Goal: Information Seeking & Learning: Learn about a topic

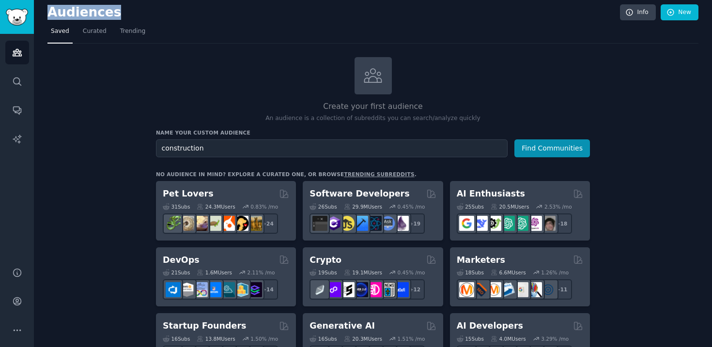
scroll to position [131, 0]
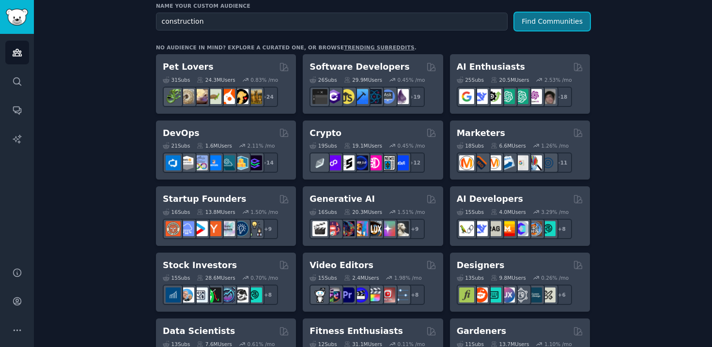
click at [566, 20] on button "Find Communities" at bounding box center [552, 22] width 76 height 18
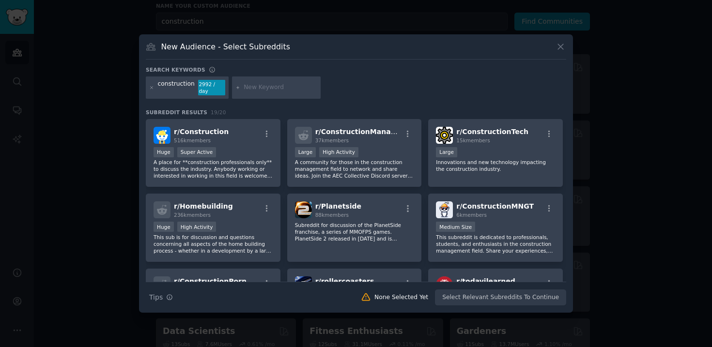
click at [427, 89] on div "construction 2992 / day" at bounding box center [356, 89] width 420 height 26
click at [561, 44] on icon at bounding box center [560, 47] width 10 height 10
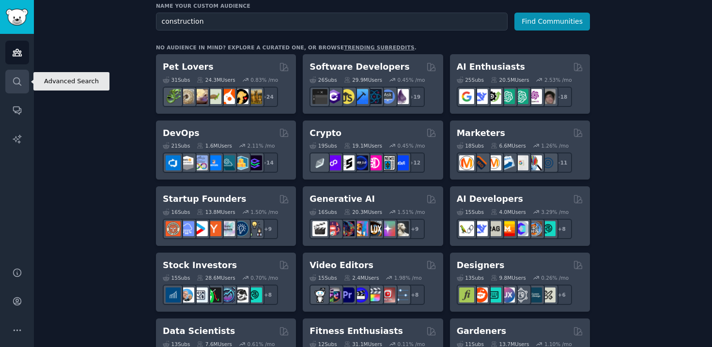
click at [20, 84] on icon "Sidebar" at bounding box center [17, 81] width 8 height 8
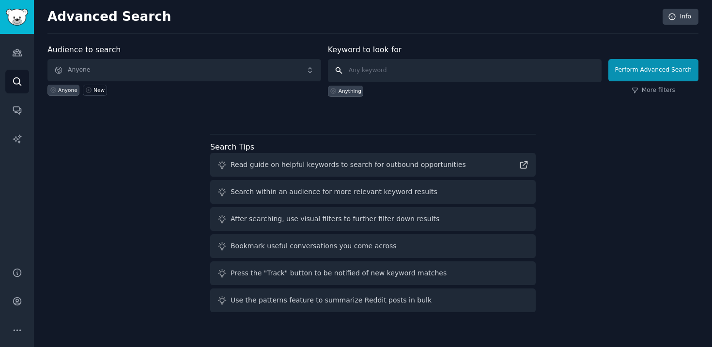
click at [401, 69] on input "text" at bounding box center [465, 70] width 274 height 23
type input "construction"
click button "Perform Advanced Search" at bounding box center [653, 70] width 90 height 22
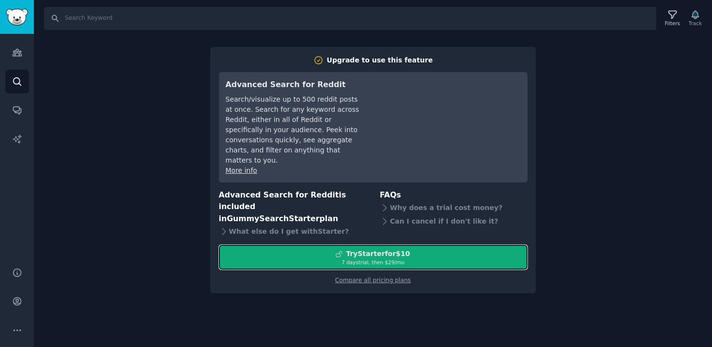
click at [394, 249] on div "Try Starter for $10" at bounding box center [378, 254] width 64 height 10
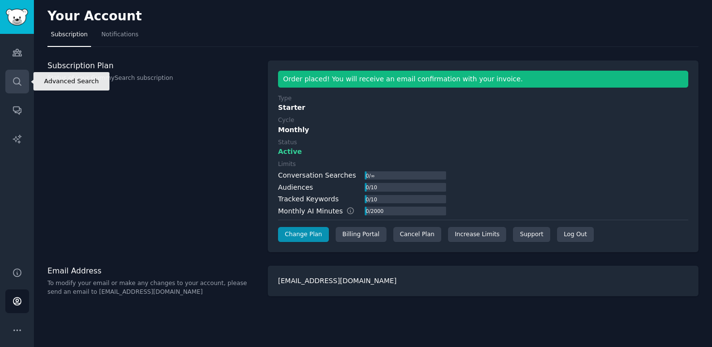
click at [20, 79] on icon "Sidebar" at bounding box center [17, 81] width 10 height 10
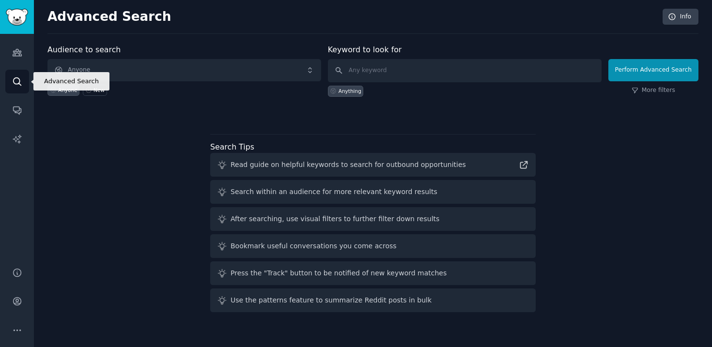
click at [20, 79] on icon "Sidebar" at bounding box center [17, 81] width 10 height 10
click at [387, 71] on input "text" at bounding box center [465, 70] width 274 height 23
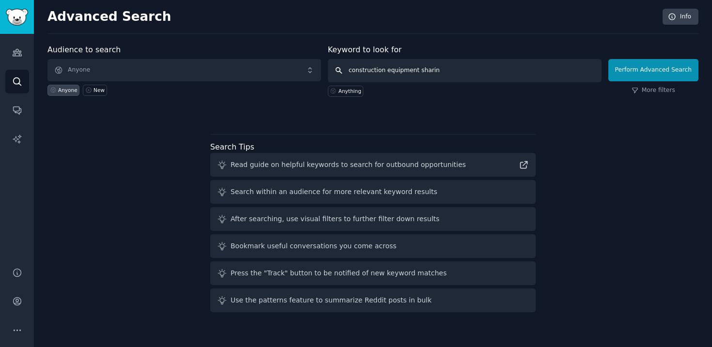
type input "construction equipment sharing"
click button "Perform Advanced Search" at bounding box center [653, 70] width 90 height 22
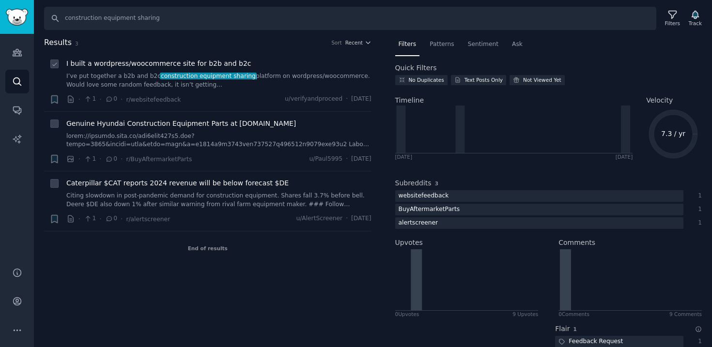
click at [220, 77] on span "construction equipment sharing" at bounding box center [208, 76] width 96 height 7
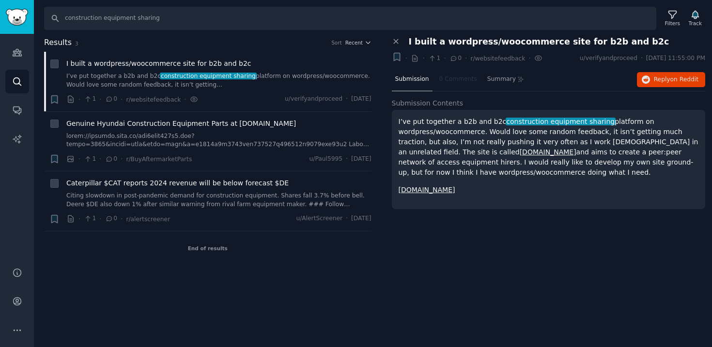
click at [519, 151] on link "ScissorHire.com" at bounding box center [547, 152] width 57 height 8
click at [498, 146] on p "I’ve put together a b2b and b2c construction equipment sharing platform on word…" at bounding box center [548, 147] width 300 height 61
click at [102, 18] on input "construction equipment sharing" at bounding box center [350, 18] width 612 height 23
drag, startPoint x: 103, startPoint y: 19, endPoint x: 172, endPoint y: 19, distance: 69.7
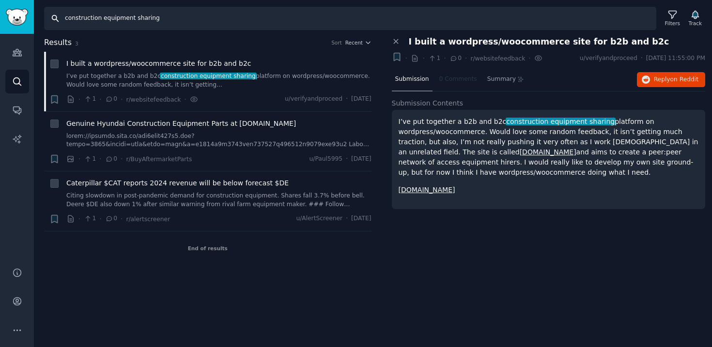
click at [172, 20] on input "construction equipment sharing" at bounding box center [350, 18] width 612 height 23
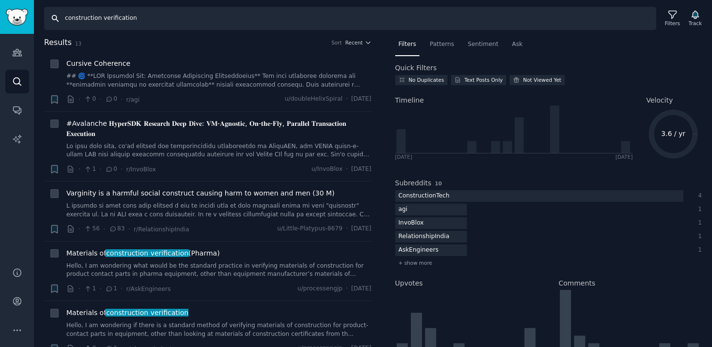
drag, startPoint x: 104, startPoint y: 22, endPoint x: 143, endPoint y: 19, distance: 39.4
click at [143, 19] on input "construction verification" at bounding box center [350, 18] width 612 height 23
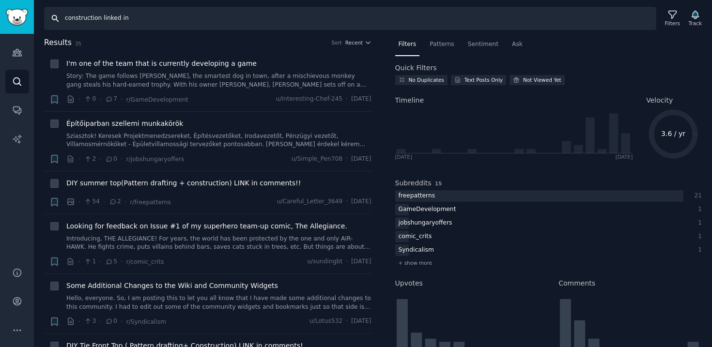
click at [122, 17] on input "construction linked in" at bounding box center [350, 18] width 612 height 23
click at [142, 20] on input "construction linked in" at bounding box center [350, 18] width 612 height 23
drag, startPoint x: 142, startPoint y: 20, endPoint x: 62, endPoint y: 20, distance: 79.9
click at [62, 20] on input "construction linked in" at bounding box center [350, 18] width 612 height 23
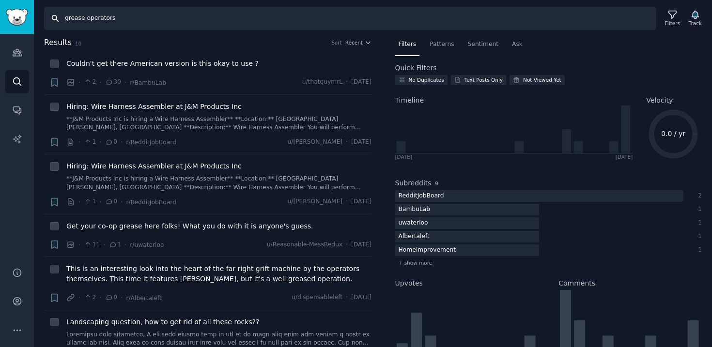
drag, startPoint x: 137, startPoint y: 20, endPoint x: 61, endPoint y: 19, distance: 76.5
click at [61, 19] on input "grease operators" at bounding box center [350, 18] width 612 height 23
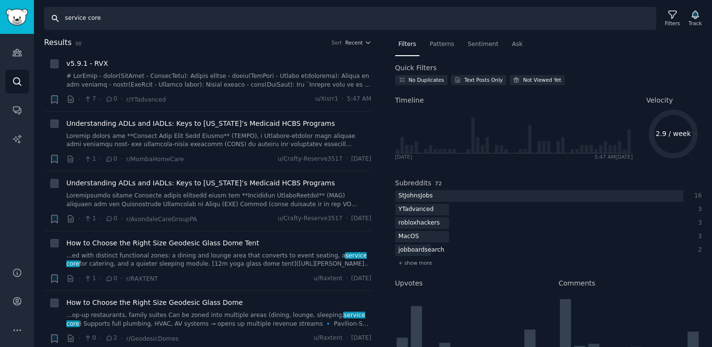
click at [85, 19] on input "service core" at bounding box center [350, 18] width 612 height 23
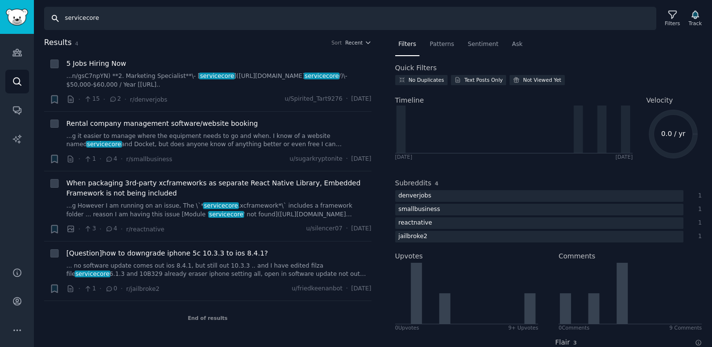
click at [144, 26] on input "servicecore" at bounding box center [350, 18] width 612 height 23
type input "s"
click at [117, 62] on span "5 Jobs Hiring Now" at bounding box center [96, 64] width 60 height 10
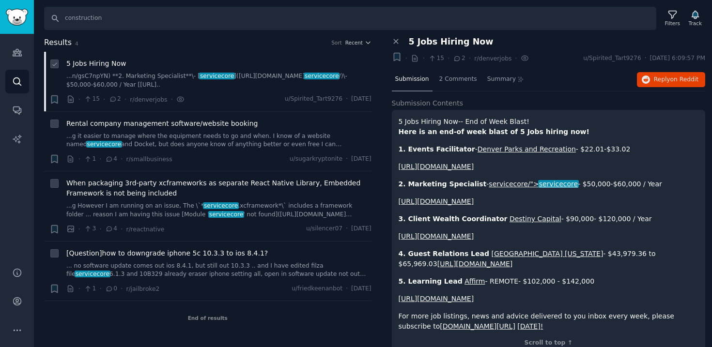
click at [117, 62] on span "5 Jobs Hiring Now" at bounding box center [96, 64] width 60 height 10
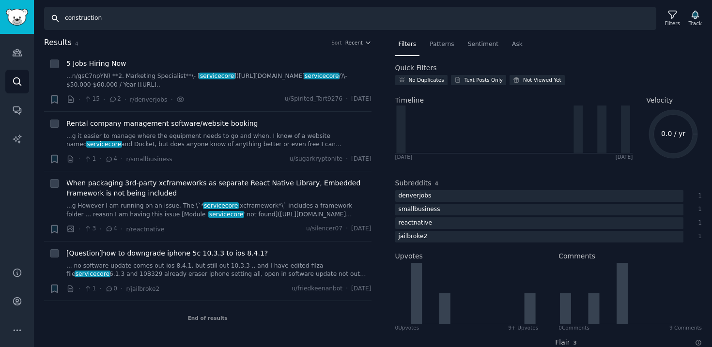
click at [125, 10] on input "construction" at bounding box center [350, 18] width 612 height 23
click at [129, 23] on input "construction" at bounding box center [350, 18] width 612 height 23
click at [445, 42] on span "Patterns" at bounding box center [441, 44] width 24 height 9
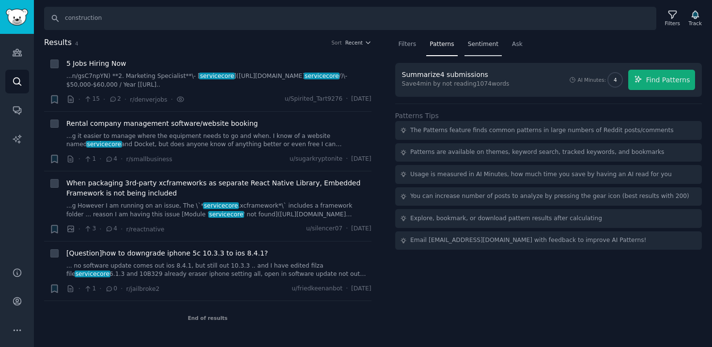
click at [484, 48] on div "Sentiment" at bounding box center [482, 47] width 37 height 20
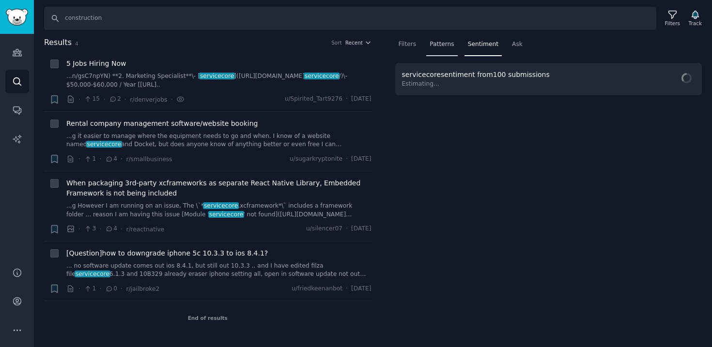
click at [442, 45] on span "Patterns" at bounding box center [441, 44] width 24 height 9
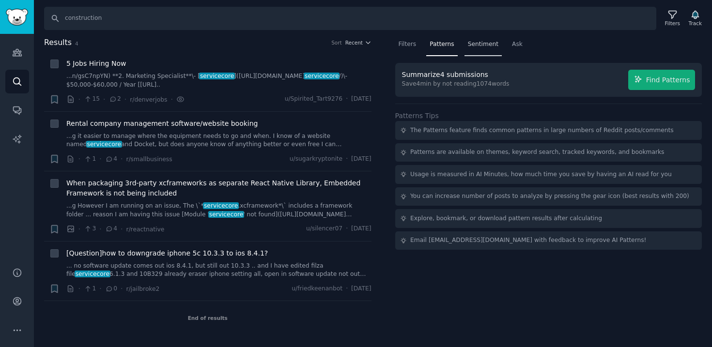
click at [476, 45] on span "Sentiment" at bounding box center [483, 44] width 31 height 9
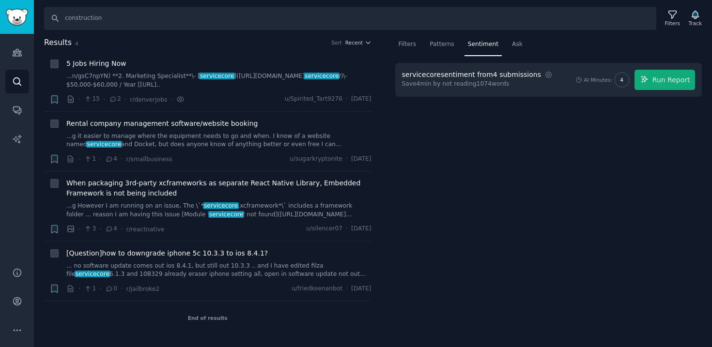
click at [470, 84] on div "Save 4 min by not reading 1074 words" at bounding box center [478, 84] width 153 height 9
click at [517, 86] on div "Save 4 min by not reading 1074 words" at bounding box center [478, 84] width 153 height 9
click at [483, 77] on div "servicecore sentiment from 4 submissions" at bounding box center [471, 75] width 139 height 10
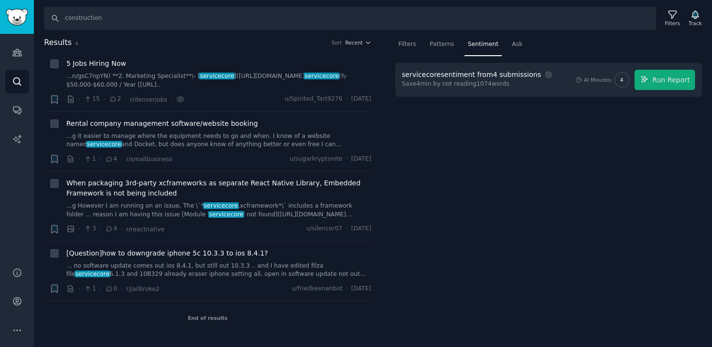
click at [483, 77] on div "servicecore sentiment from 4 submissions" at bounding box center [471, 75] width 139 height 10
click at [457, 52] on nav "Filters Patterns Sentiment Ask" at bounding box center [548, 47] width 307 height 20
click at [448, 49] on div "Patterns" at bounding box center [441, 47] width 31 height 20
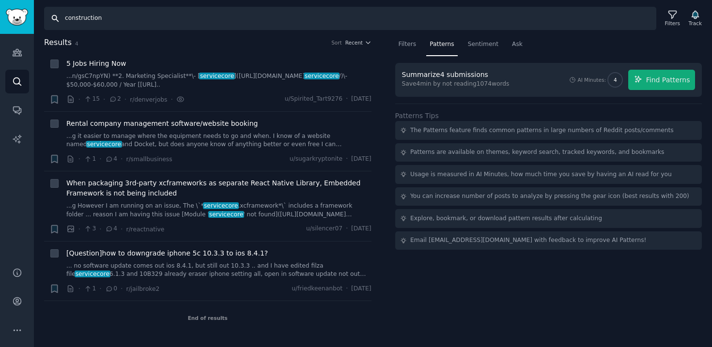
click at [226, 17] on input "construction" at bounding box center [350, 18] width 612 height 23
click at [195, 51] on div "Results 4 Sort Recent" at bounding box center [207, 44] width 327 height 15
click at [194, 48] on h2 "Results 4 Sort Recent" at bounding box center [207, 43] width 327 height 12
click at [137, 21] on input "construction" at bounding box center [350, 18] width 612 height 23
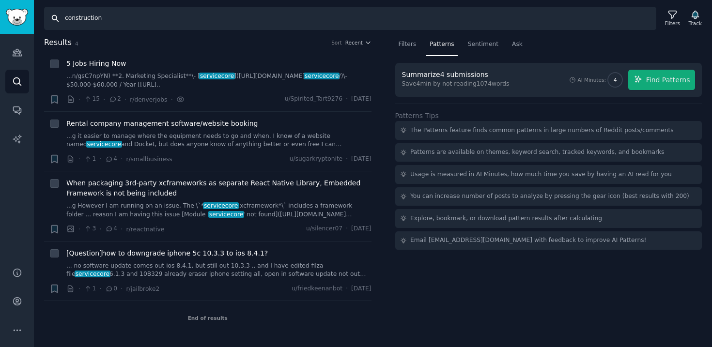
click at [137, 21] on input "construction" at bounding box center [350, 18] width 612 height 23
type input "c"
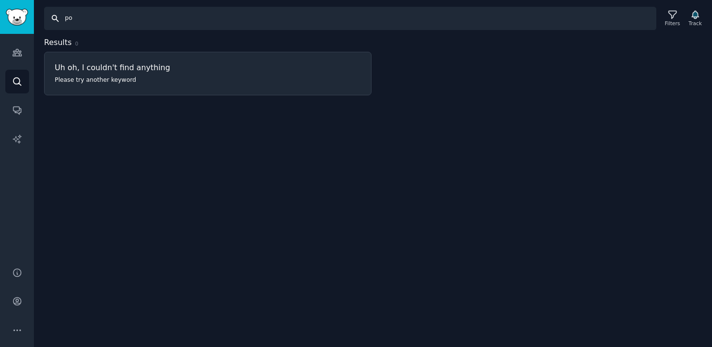
type input "p"
click at [394, 37] on div at bounding box center [548, 66] width 327 height 59
click at [116, 11] on input "porta potty ads" at bounding box center [350, 18] width 612 height 23
drag, startPoint x: 123, startPoint y: 18, endPoint x: 67, endPoint y: 19, distance: 56.7
click at [67, 19] on input "porta potty ads" at bounding box center [350, 18] width 612 height 23
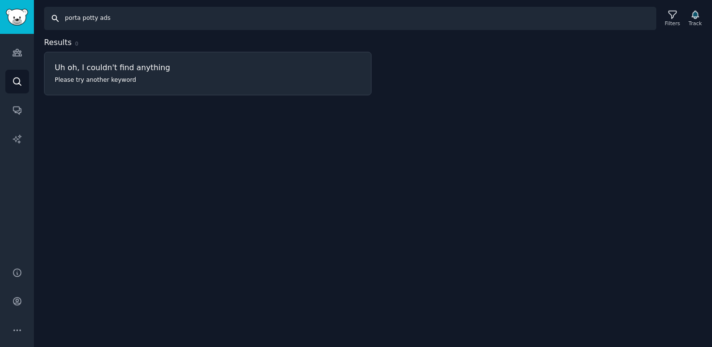
type input "p"
type input "construction sharing equipment"
click at [247, 110] on div "Search construction sharing equipment Filters Track Results 0 Uh oh, I couldn't…" at bounding box center [373, 173] width 678 height 347
drag, startPoint x: 247, startPoint y: 110, endPoint x: 255, endPoint y: 110, distance: 7.7
click at [251, 110] on div "Search construction sharing equipment Filters Track Results 0 Uh oh, I couldn't…" at bounding box center [373, 173] width 678 height 347
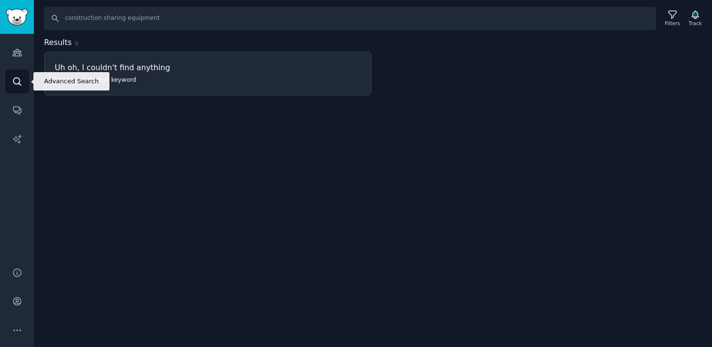
click at [21, 79] on icon "Sidebar" at bounding box center [17, 81] width 10 height 10
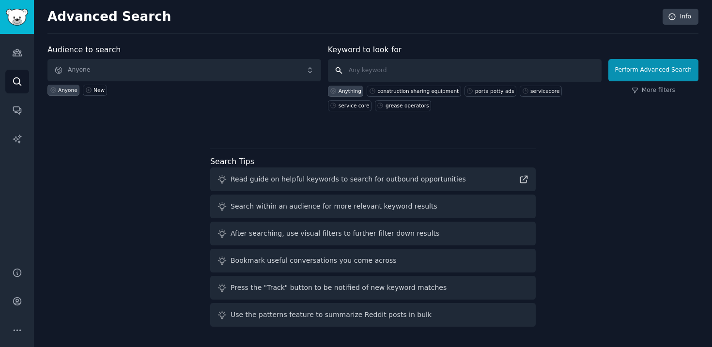
click at [393, 71] on input "text" at bounding box center [465, 70] width 274 height 23
click at [402, 92] on div "construction sharing equipment" at bounding box center [417, 91] width 81 height 7
type input "construction sharing equipment"
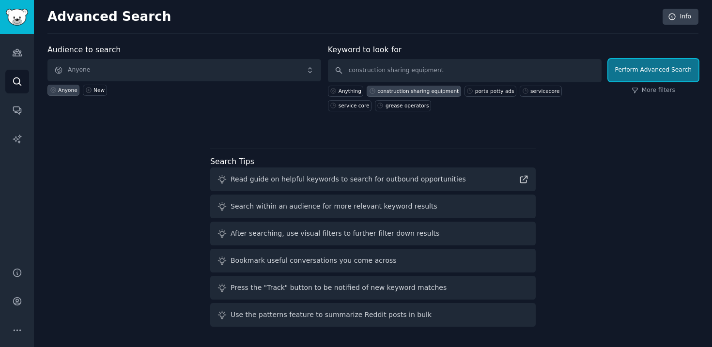
click at [641, 73] on button "Perform Advanced Search" at bounding box center [653, 70] width 90 height 22
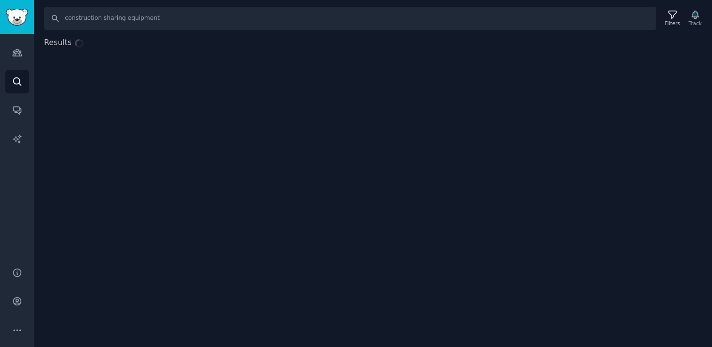
click at [641, 73] on div "Results" at bounding box center [373, 126] width 678 height 178
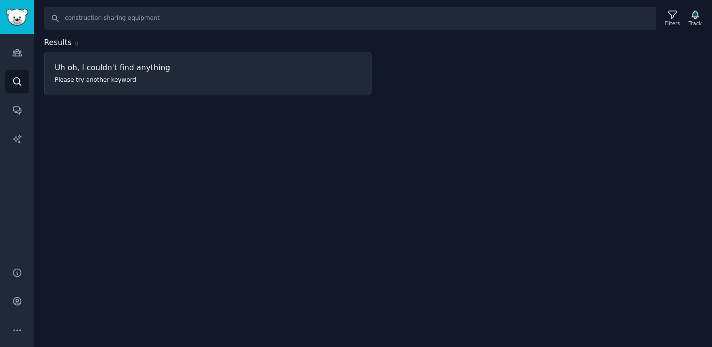
click at [79, 82] on p "Please try another keyword" at bounding box center [177, 80] width 244 height 9
click at [90, 76] on p "Please try another keyword" at bounding box center [177, 80] width 244 height 9
click at [99, 15] on input "construction sharing equipment" at bounding box center [350, 18] width 612 height 23
click at [122, 19] on input "construction sharing equipment" at bounding box center [350, 18] width 612 height 23
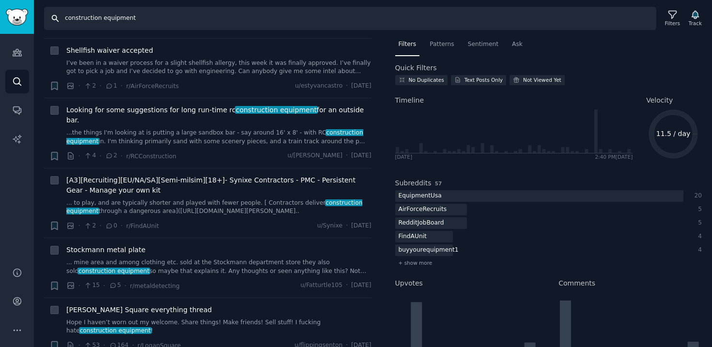
scroll to position [239, 0]
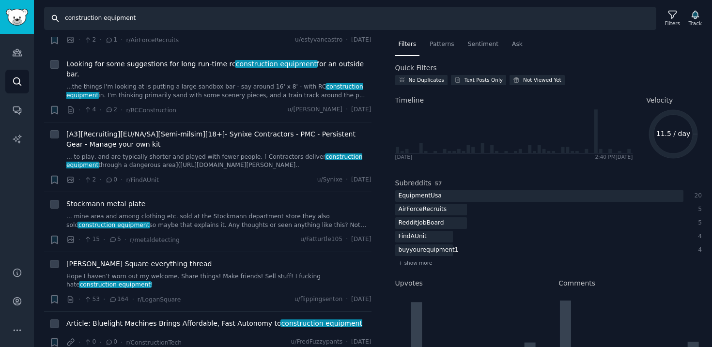
click at [140, 21] on input "construction equipment" at bounding box center [350, 18] width 612 height 23
drag, startPoint x: 103, startPoint y: 19, endPoint x: 150, endPoint y: 14, distance: 46.8
click at [150, 14] on input "construction equipment" at bounding box center [350, 18] width 612 height 23
type input "construction pain points"
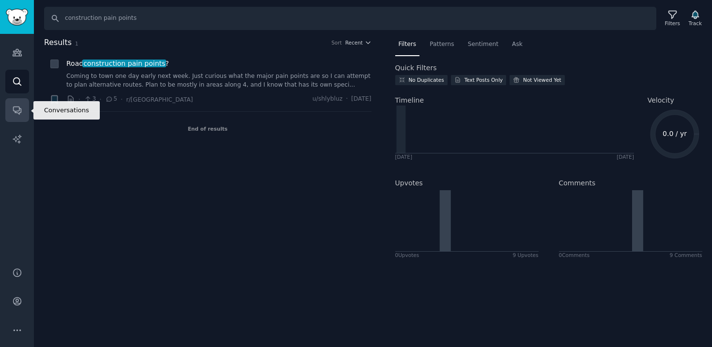
click at [19, 110] on icon "Sidebar" at bounding box center [17, 110] width 10 height 10
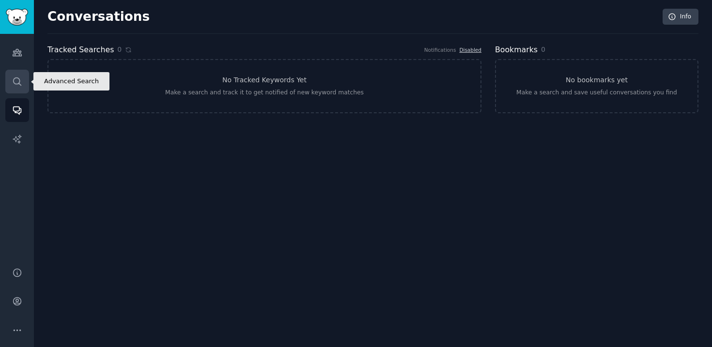
click at [14, 78] on icon "Sidebar" at bounding box center [17, 81] width 8 height 8
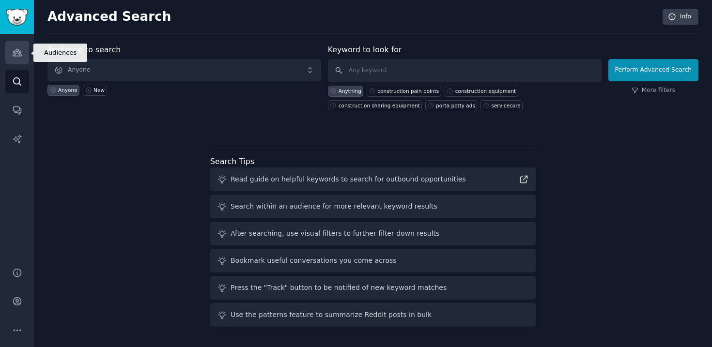
click at [20, 52] on icon "Sidebar" at bounding box center [17, 52] width 9 height 7
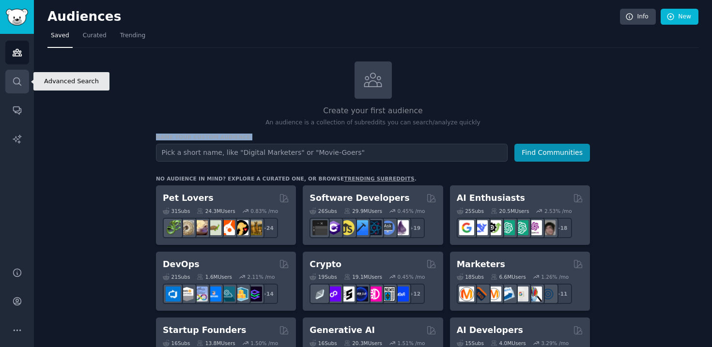
click at [21, 78] on icon "Sidebar" at bounding box center [17, 81] width 10 height 10
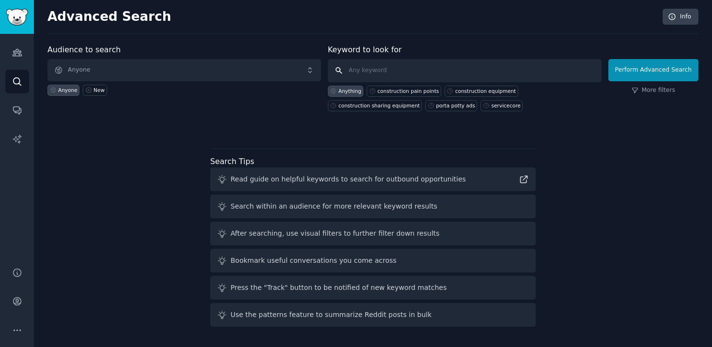
click at [393, 69] on input "text" at bounding box center [465, 70] width 274 height 23
click at [408, 68] on input "text" at bounding box center [465, 70] width 274 height 23
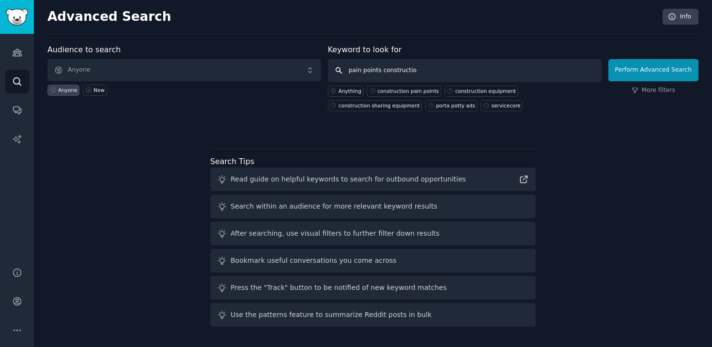
type input "pain points construction"
click button "Perform Advanced Search" at bounding box center [653, 70] width 90 height 22
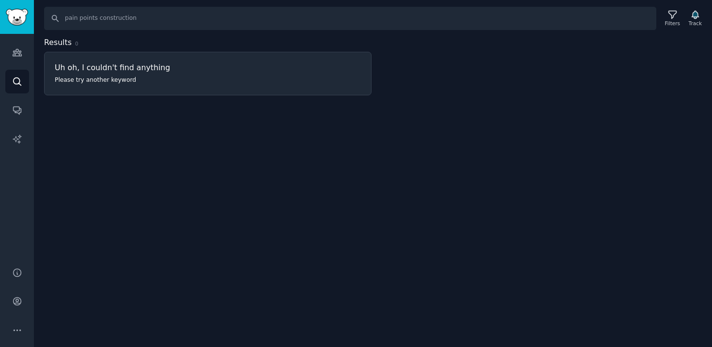
click at [180, 143] on div "Search pain points construction Filters Track Results 0 Uh oh, I couldn't find …" at bounding box center [373, 173] width 678 height 347
click at [153, 20] on input "pain points construction" at bounding box center [350, 18] width 612 height 23
type input "p"
type input "saas grease operators"
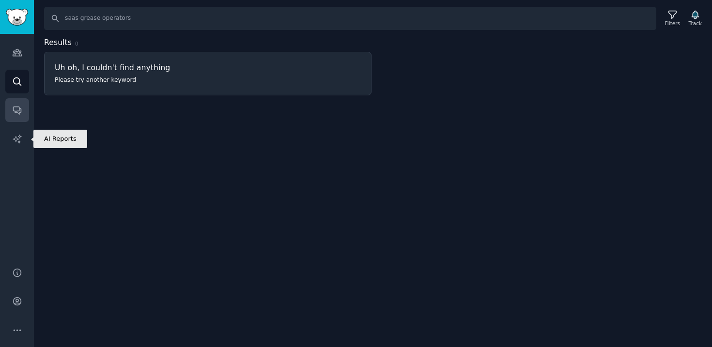
click at [22, 112] on link "Conversations" at bounding box center [17, 110] width 24 height 24
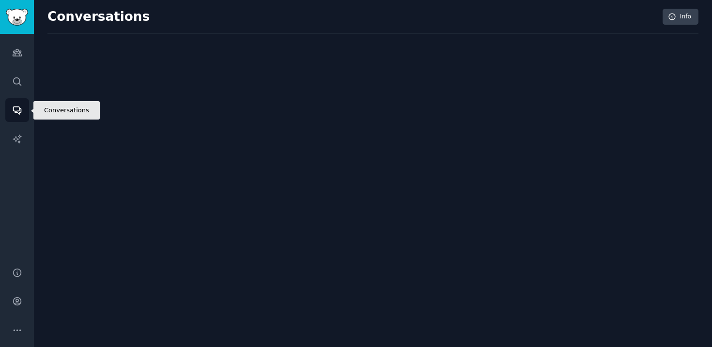
click at [22, 112] on link "Conversations" at bounding box center [17, 110] width 24 height 24
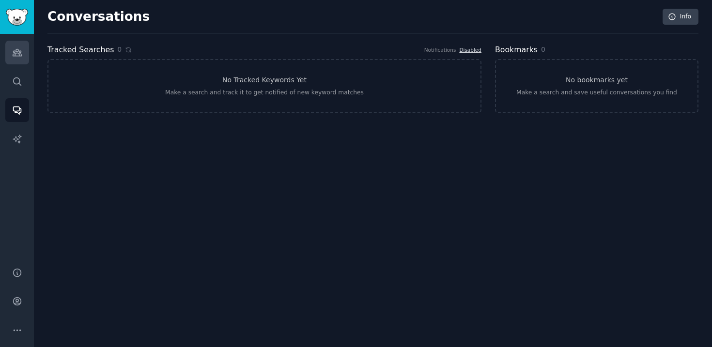
click at [22, 52] on link "Audiences" at bounding box center [17, 53] width 24 height 24
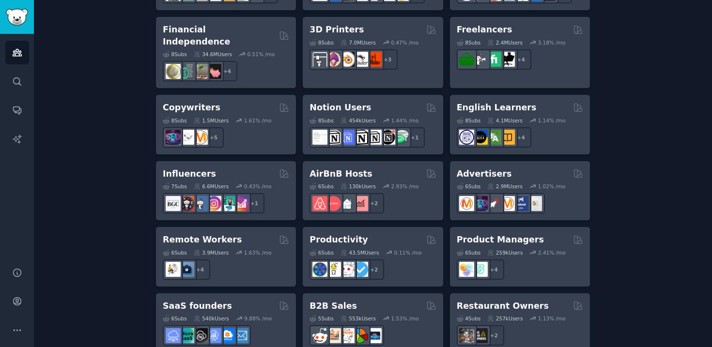
scroll to position [701, 0]
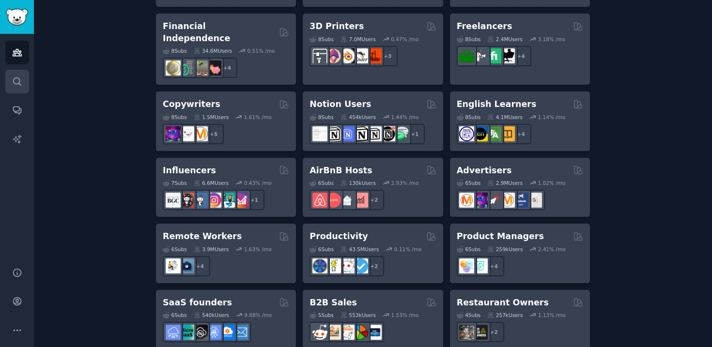
click at [18, 76] on link "Search" at bounding box center [17, 82] width 24 height 24
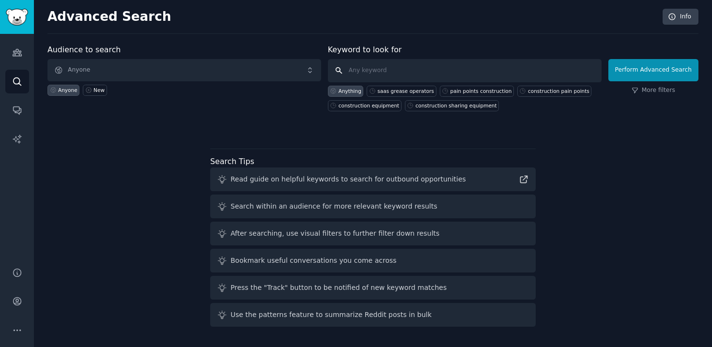
click at [418, 71] on input "text" at bounding box center [465, 70] width 274 height 23
click at [417, 72] on input "text" at bounding box center [465, 70] width 274 height 23
type input "porta potty"
click button "Perform Advanced Search" at bounding box center [653, 70] width 90 height 22
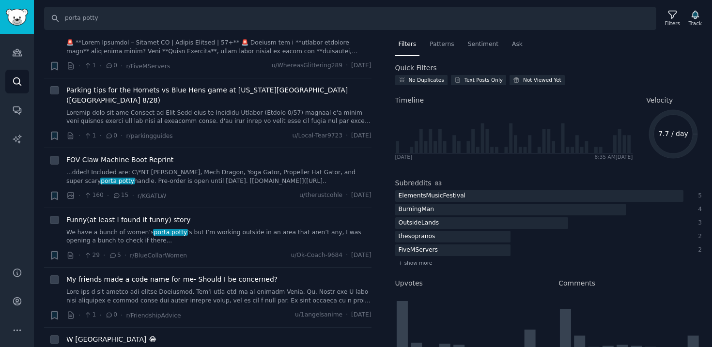
scroll to position [664, 0]
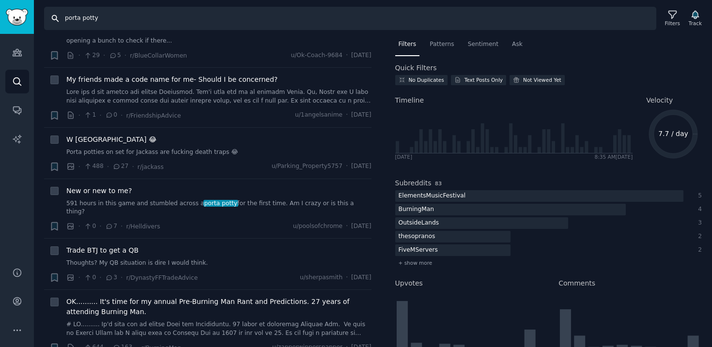
click at [214, 17] on input "porta potty" at bounding box center [350, 18] width 612 height 23
click at [115, 23] on input "porta potty" at bounding box center [350, 18] width 612 height 23
type input "p"
type input "w"
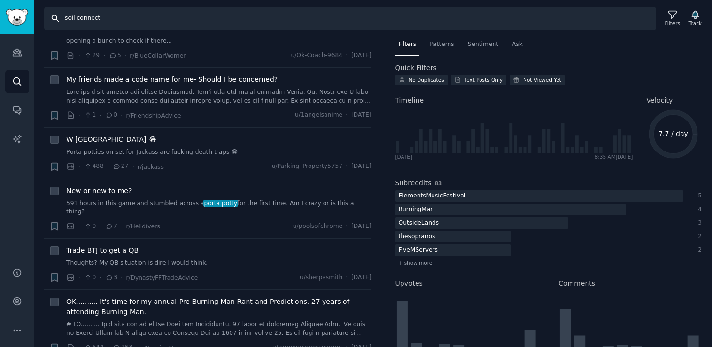
type input "soil connect"
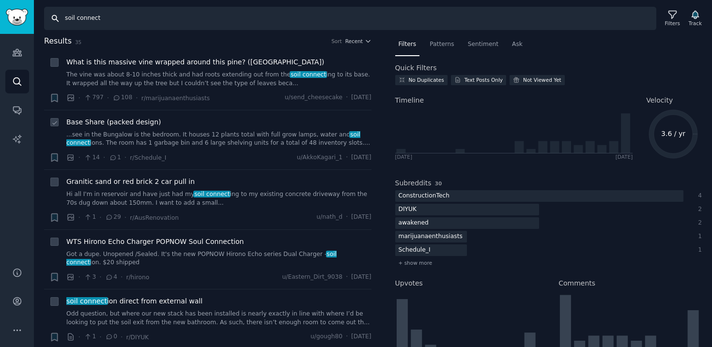
scroll to position [2, 0]
click at [313, 22] on input "soil connect" at bounding box center [350, 18] width 612 height 23
click at [678, 15] on div "Filters" at bounding box center [671, 18] width 25 height 20
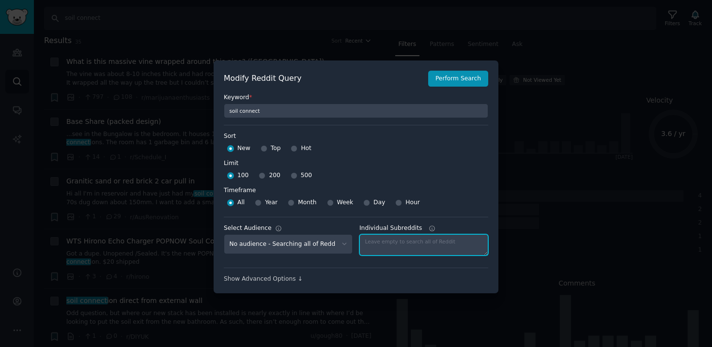
click at [392, 242] on textarea "Individual Subreddits" at bounding box center [423, 244] width 129 height 21
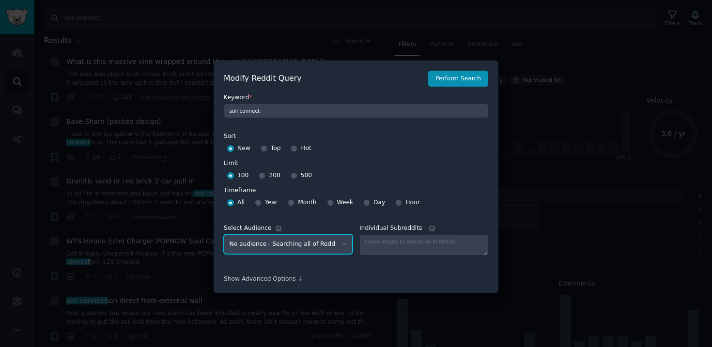
click at [326, 245] on select "No audience - Searching all of Reddit" at bounding box center [288, 244] width 129 height 20
click at [224, 234] on select "No audience - Searching all of Reddit" at bounding box center [288, 244] width 129 height 20
click at [326, 245] on select "No audience - Searching all of Reddit" at bounding box center [288, 244] width 129 height 20
click at [224, 234] on select "No audience - Searching all of Reddit" at bounding box center [288, 244] width 129 height 20
click at [275, 281] on div "Show Advanced Options ↓" at bounding box center [356, 279] width 264 height 9
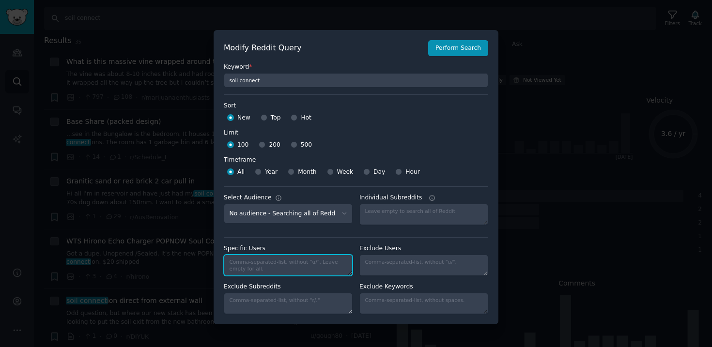
click at [307, 265] on textarea "Specific Users" at bounding box center [288, 265] width 129 height 21
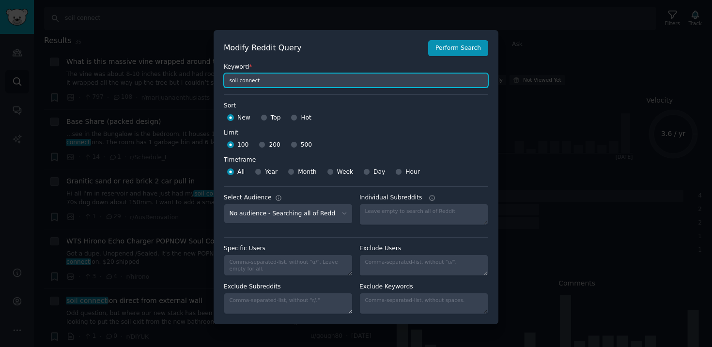
click at [241, 80] on input "soil connect" at bounding box center [356, 80] width 264 height 15
click at [239, 81] on input "soil connect" at bounding box center [356, 80] width 264 height 15
type input "soilconnect"
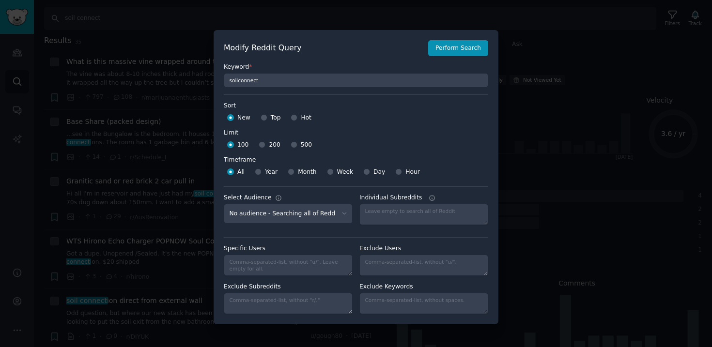
type input "soilconnect"
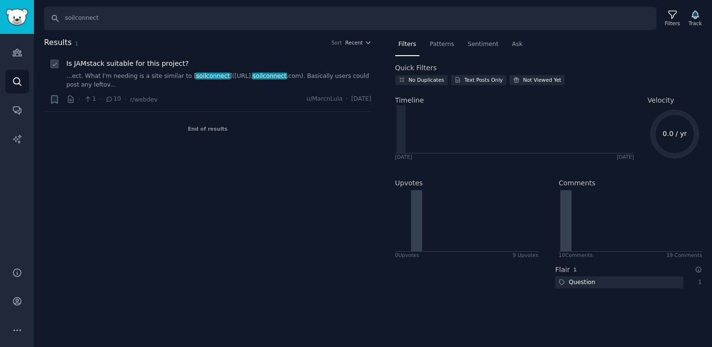
click at [142, 76] on link "...ect. What I'm needing is a site similar to [ soilconnect ](http://www. soilc…" at bounding box center [218, 80] width 305 height 17
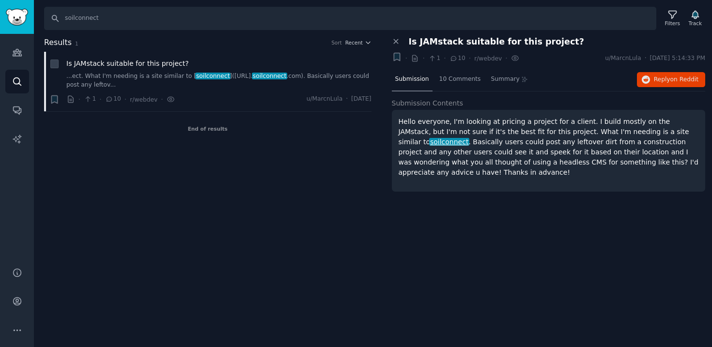
click at [477, 160] on p "Hello everyone, I'm looking at pricing a project for a client. I build mostly o…" at bounding box center [548, 147] width 300 height 61
click at [454, 82] on span "10 Comments" at bounding box center [460, 79] width 42 height 9
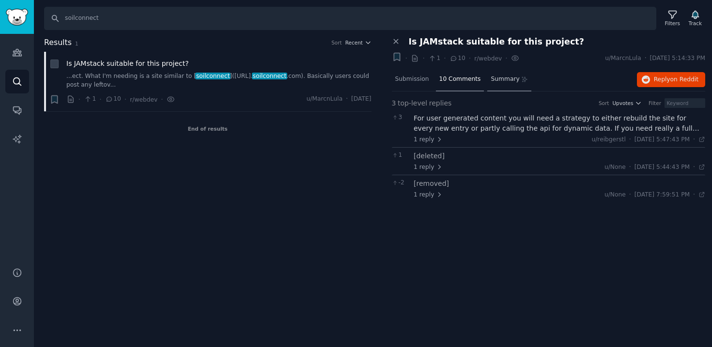
click at [499, 78] on span "Summary" at bounding box center [504, 79] width 29 height 9
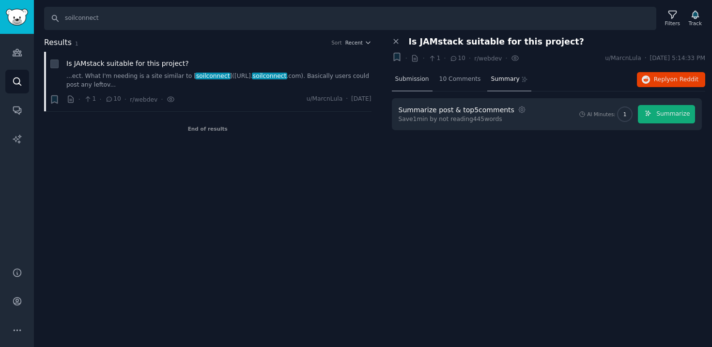
click at [422, 78] on span "Submission" at bounding box center [412, 79] width 34 height 9
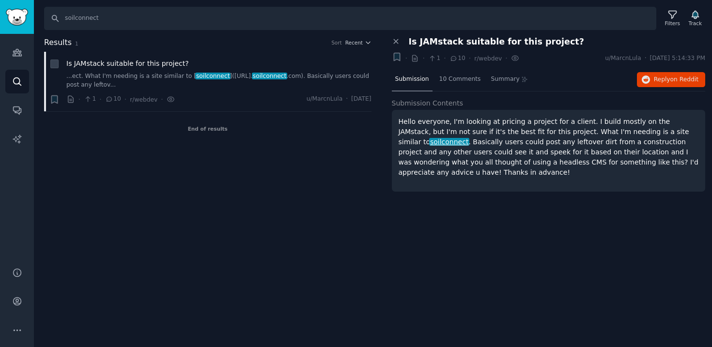
click at [580, 142] on p "Hello everyone, I'm looking at pricing a project for a client. I build mostly o…" at bounding box center [548, 147] width 300 height 61
click at [95, 13] on input "soilconnect" at bounding box center [350, 18] width 612 height 23
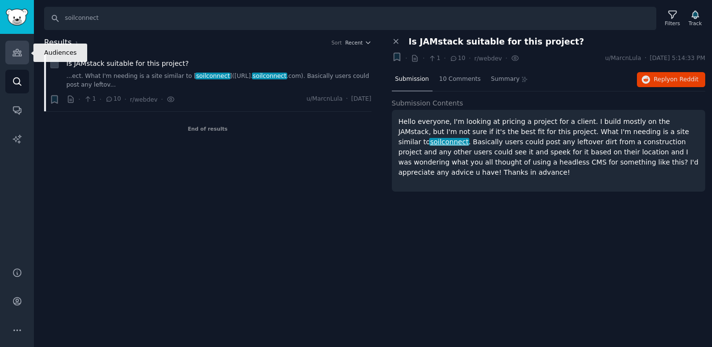
click at [17, 53] on icon "Sidebar" at bounding box center [17, 52] width 9 height 7
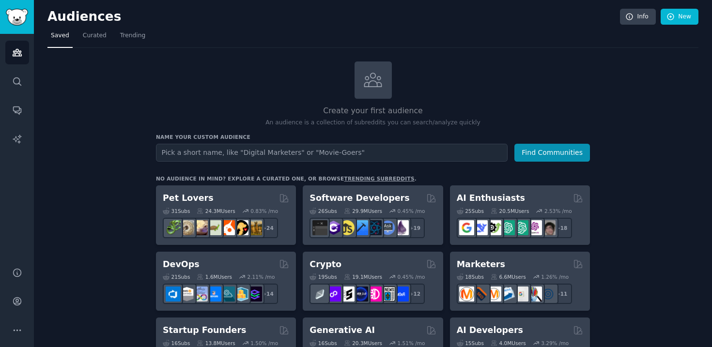
click at [304, 146] on input "text" at bounding box center [331, 153] width 351 height 18
type input "construction"
click at [514, 144] on button "Find Communities" at bounding box center [552, 153] width 76 height 18
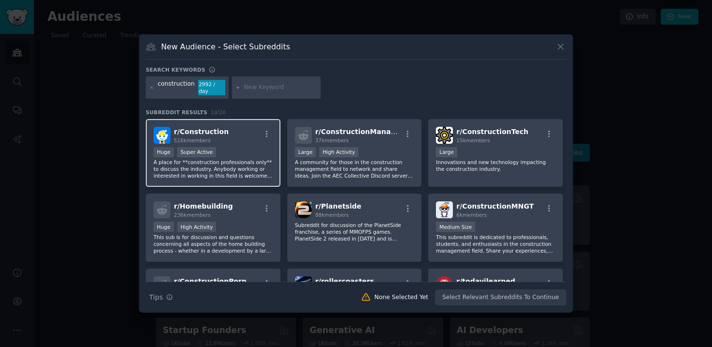
click at [234, 152] on div "Huge Super Active" at bounding box center [212, 153] width 119 height 12
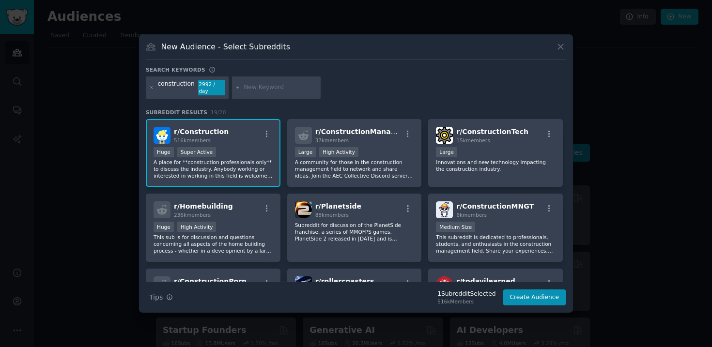
click at [282, 88] on input "text" at bounding box center [281, 87] width 74 height 9
click at [537, 303] on button "Create Audience" at bounding box center [535, 298] width 64 height 16
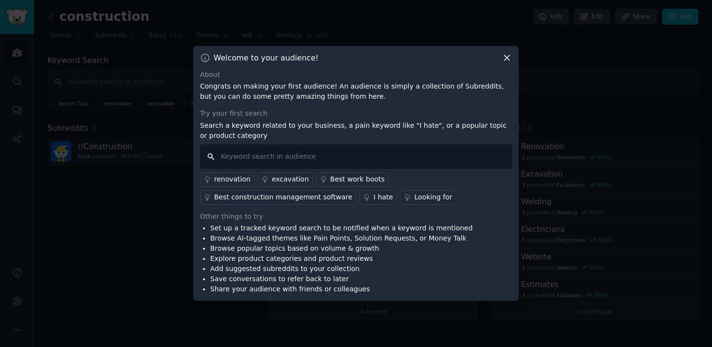
click at [336, 157] on input "text" at bounding box center [356, 156] width 312 height 25
type input "soilconnect"
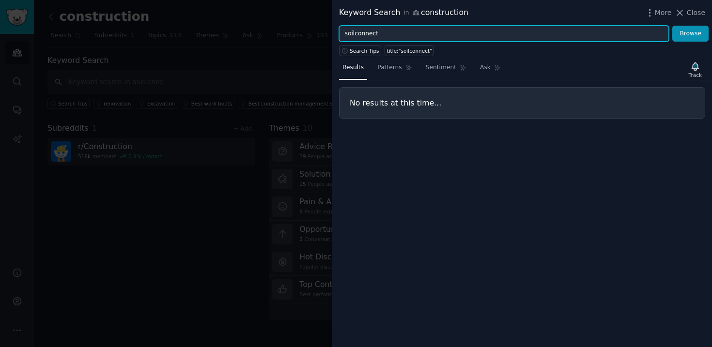
click at [368, 34] on input "soilconnect" at bounding box center [504, 34] width 330 height 16
click at [389, 35] on input "soilconnect" at bounding box center [504, 34] width 330 height 16
type input "s"
type input "sharing equipment"
click at [672, 26] on button "Browse" at bounding box center [690, 34] width 36 height 16
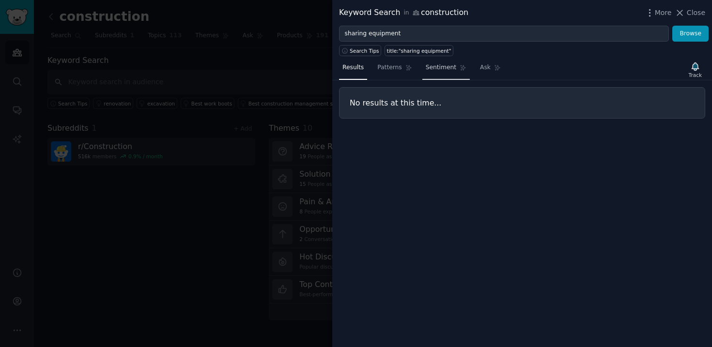
click at [431, 70] on span "Sentiment" at bounding box center [441, 67] width 31 height 9
click at [240, 191] on div at bounding box center [356, 173] width 712 height 347
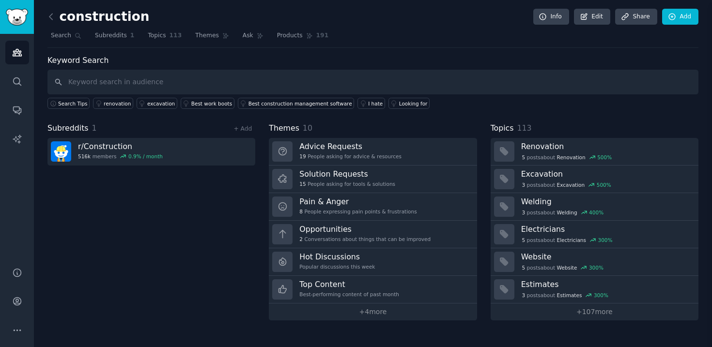
click at [240, 191] on div "Subreddits 1 + Add r/ Construction 516k members 0.9 % / month" at bounding box center [151, 221] width 208 height 198
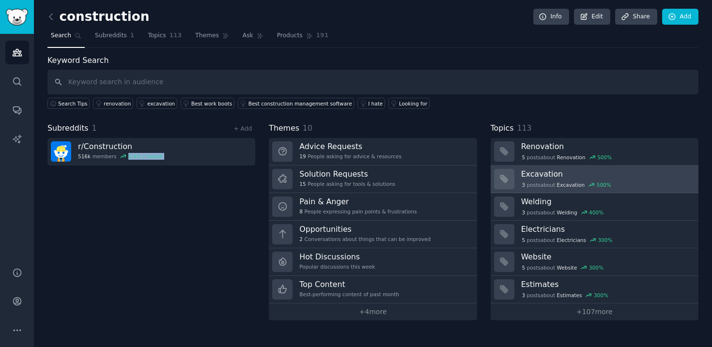
click at [548, 180] on div "3 post s about Excavation 500 %" at bounding box center [606, 184] width 170 height 10
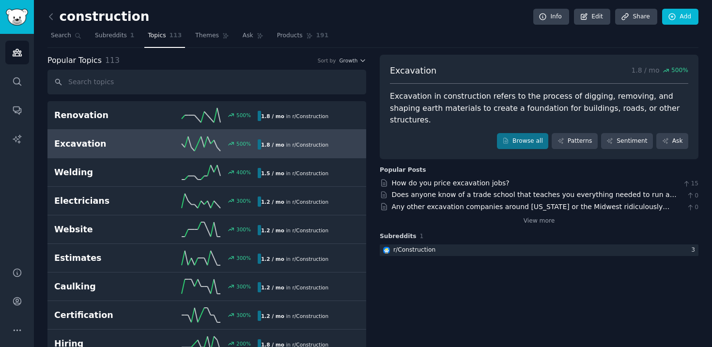
click at [466, 202] on div "Any other excavation companies around Minnesota or the Midwest ridiculously slo…" at bounding box center [537, 207] width 291 height 10
click at [465, 203] on link "Any other excavation companies around Minnesota or the Midwest ridiculously slo…" at bounding box center [531, 212] width 278 height 18
click at [207, 19] on div "construction Info Edit Share Add" at bounding box center [372, 19] width 651 height 20
click at [113, 37] on span "Subreddits" at bounding box center [111, 35] width 32 height 9
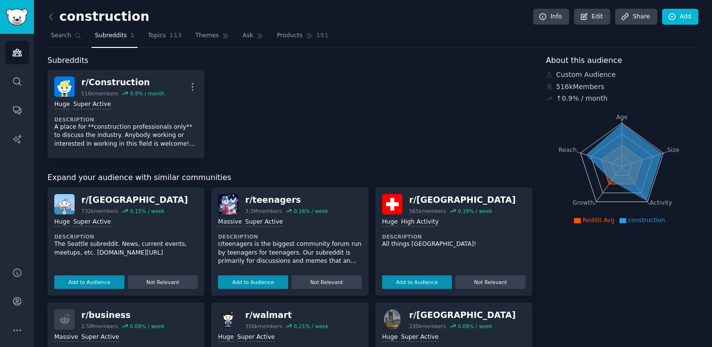
click at [332, 108] on div "r/ Construction 516k members 0.9 % / month More Huge Super Active Description A…" at bounding box center [289, 114] width 485 height 89
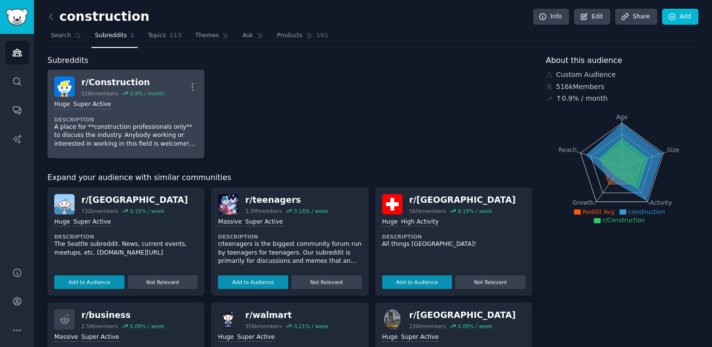
click at [154, 105] on div "Huge Super Active" at bounding box center [125, 104] width 143 height 9
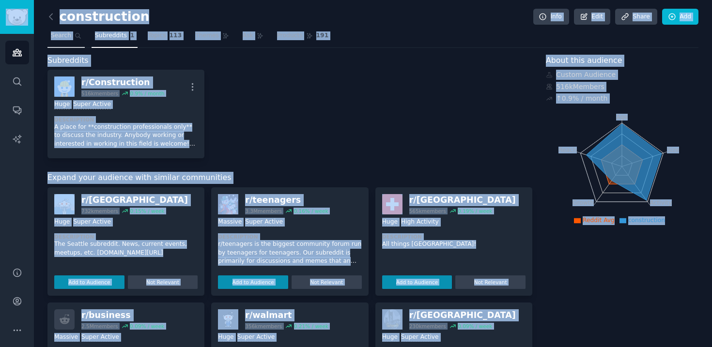
click at [65, 36] on span "Search" at bounding box center [61, 35] width 20 height 9
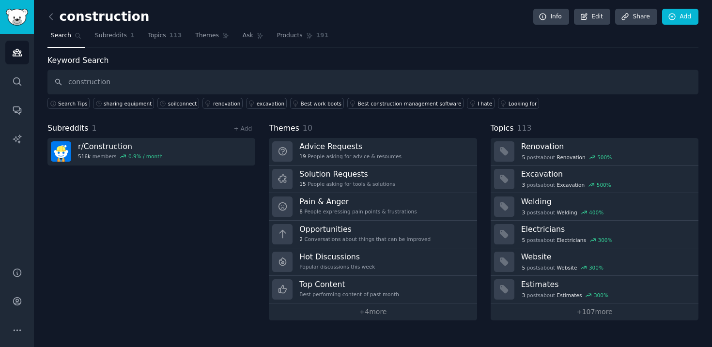
type input "construction"
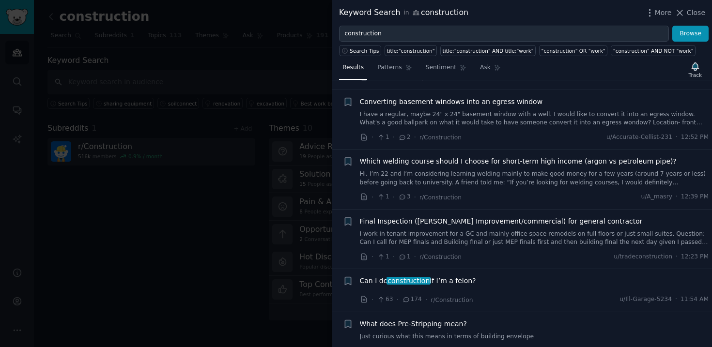
scroll to position [463, 0]
